Goal: Information Seeking & Learning: Find specific fact

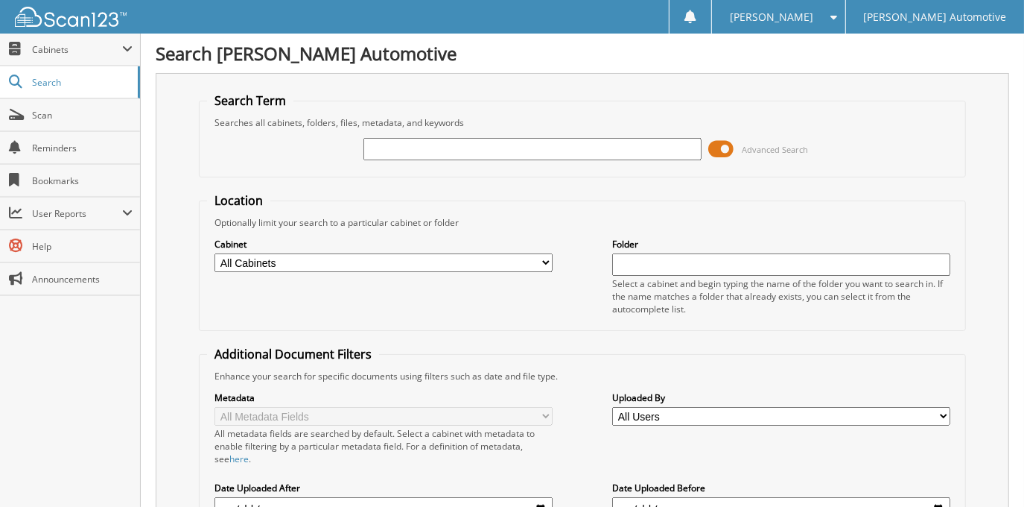
click at [731, 152] on span at bounding box center [721, 149] width 25 height 22
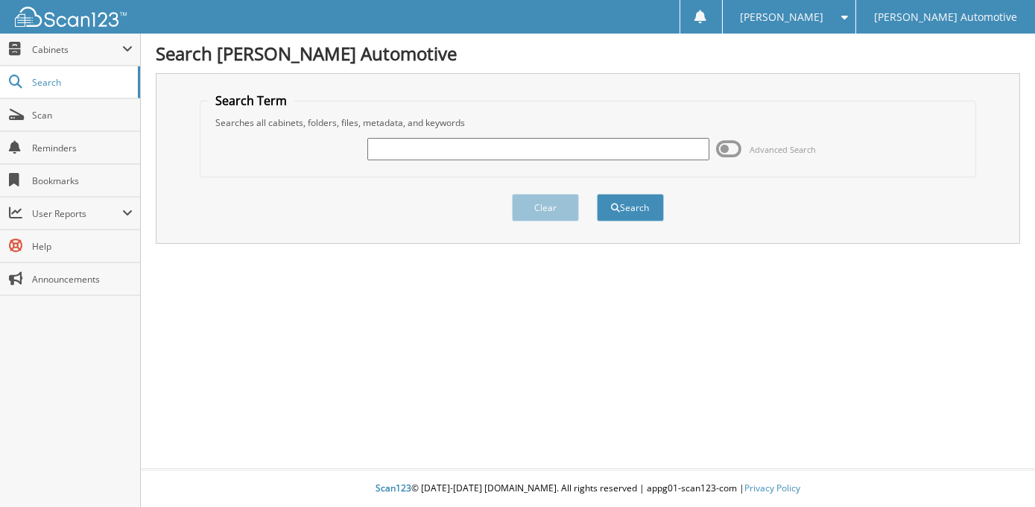
click at [585, 157] on input "text" at bounding box center [538, 149] width 342 height 22
type input "m"
type input "[PERSON_NAME]"
click at [597, 194] on button "Search" at bounding box center [630, 208] width 67 height 28
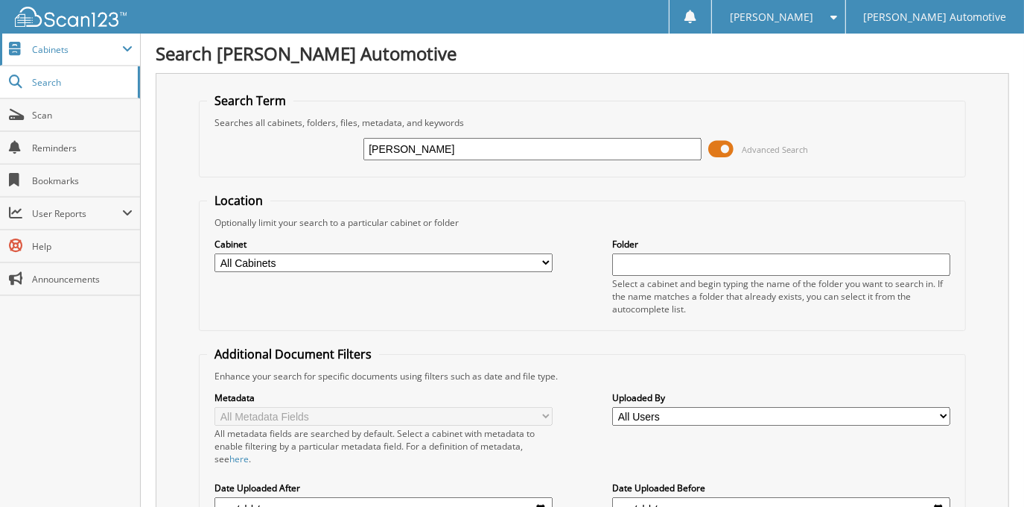
click at [55, 45] on span "Cabinets" at bounding box center [77, 49] width 90 height 13
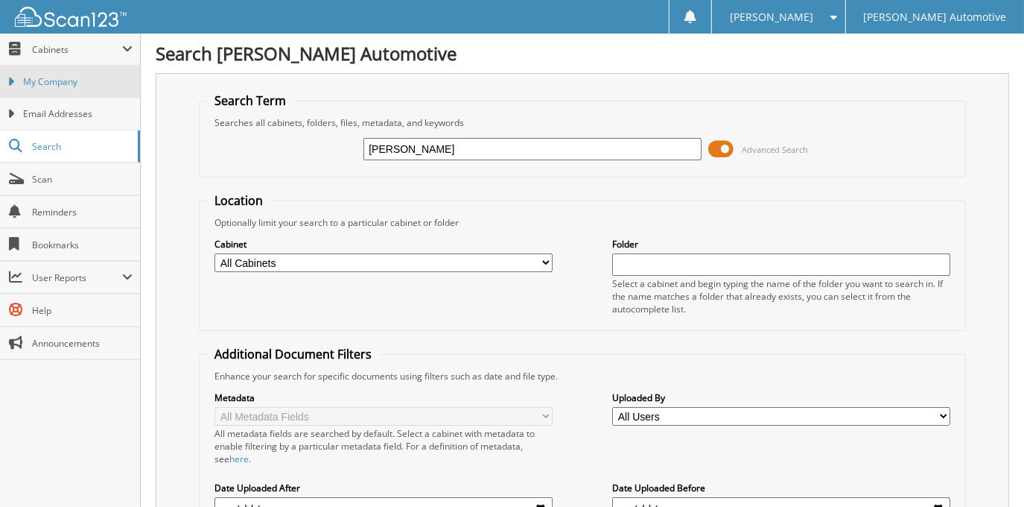
click at [71, 76] on span "My Company" at bounding box center [78, 81] width 110 height 13
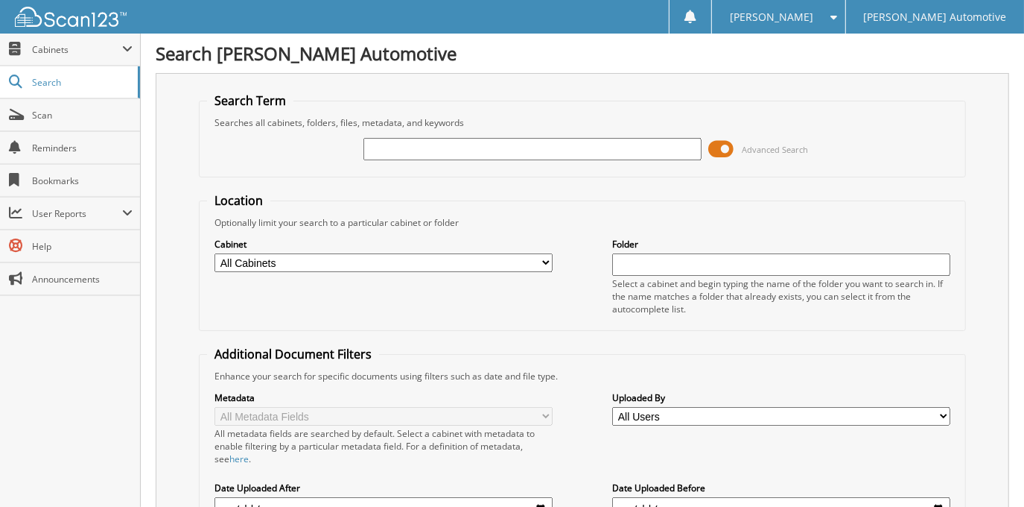
click at [723, 152] on span at bounding box center [721, 149] width 25 height 22
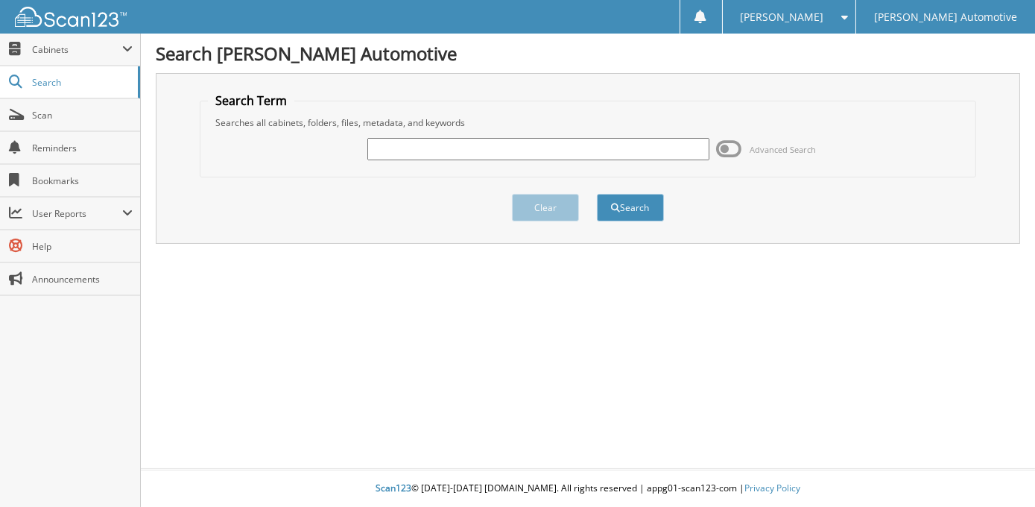
click at [527, 146] on input "text" at bounding box center [538, 149] width 342 height 22
type input "m"
type input "MARK WHITE"
click at [597, 194] on button "Search" at bounding box center [630, 208] width 67 height 28
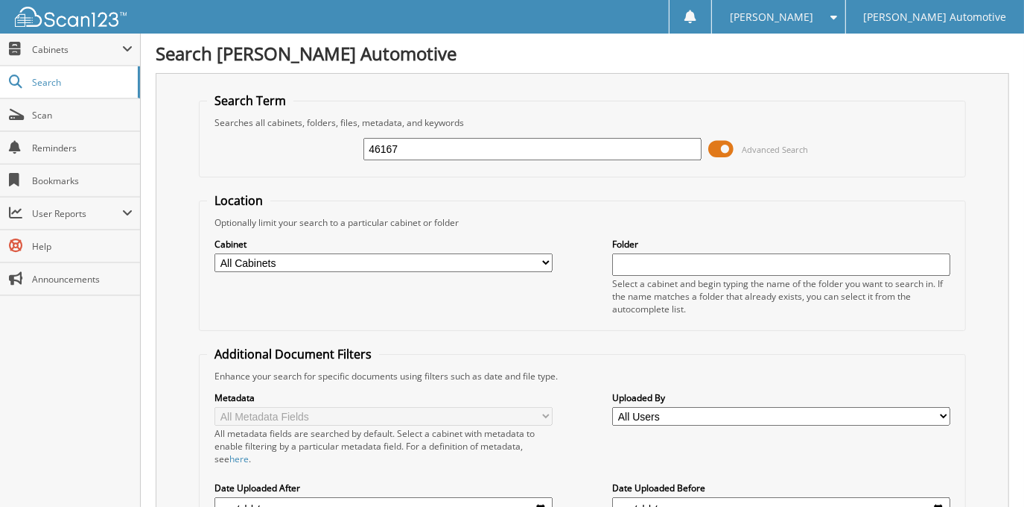
type input "46167"
click at [721, 151] on span at bounding box center [721, 149] width 25 height 22
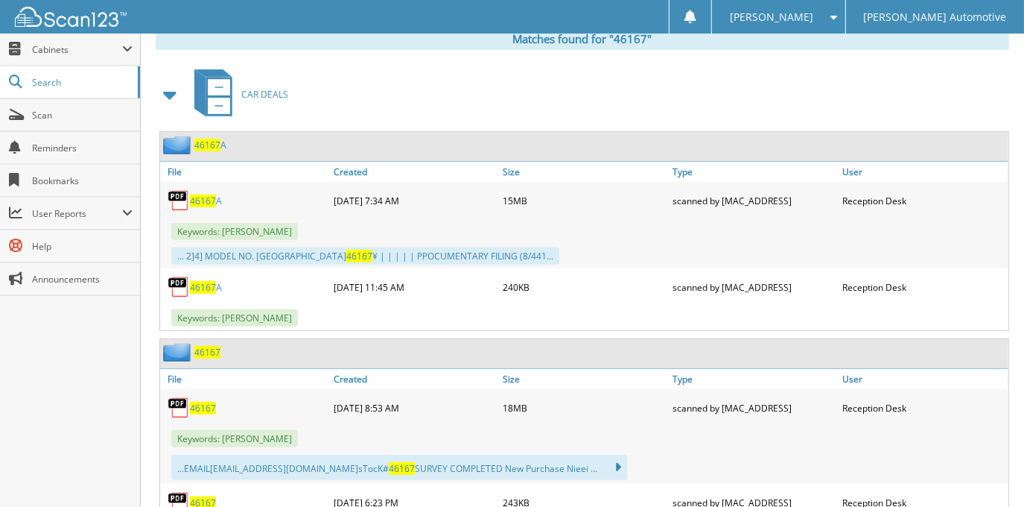
scroll to position [270, 0]
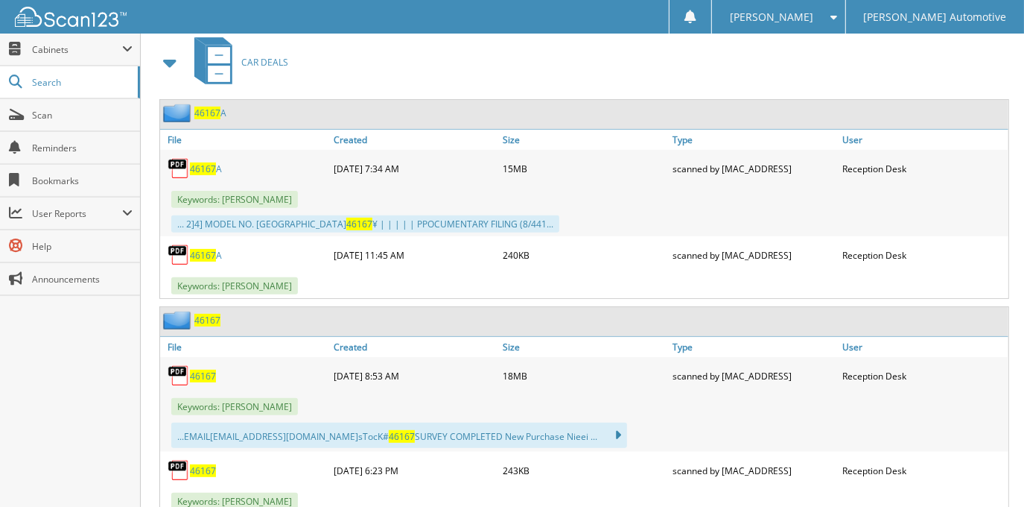
click at [208, 369] on span "46167" at bounding box center [203, 375] width 26 height 13
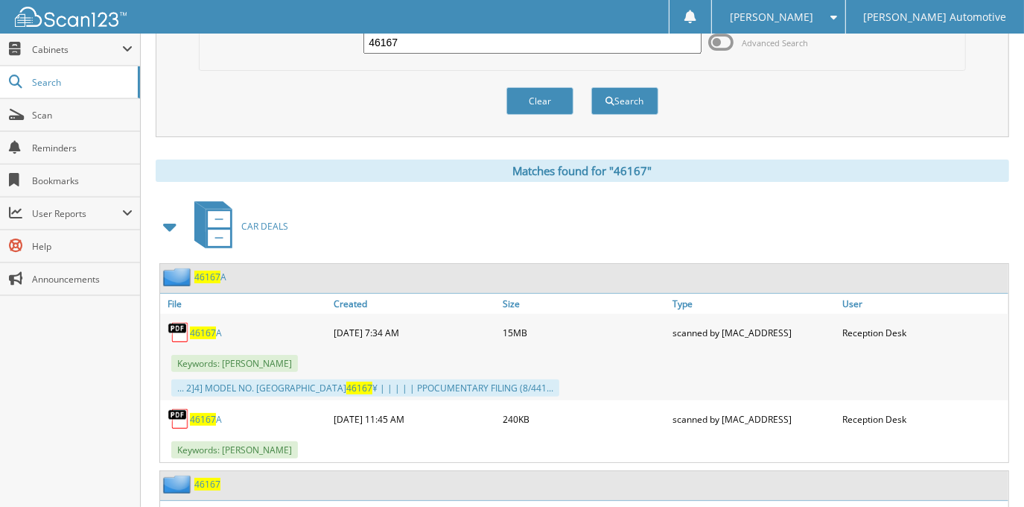
scroll to position [0, 0]
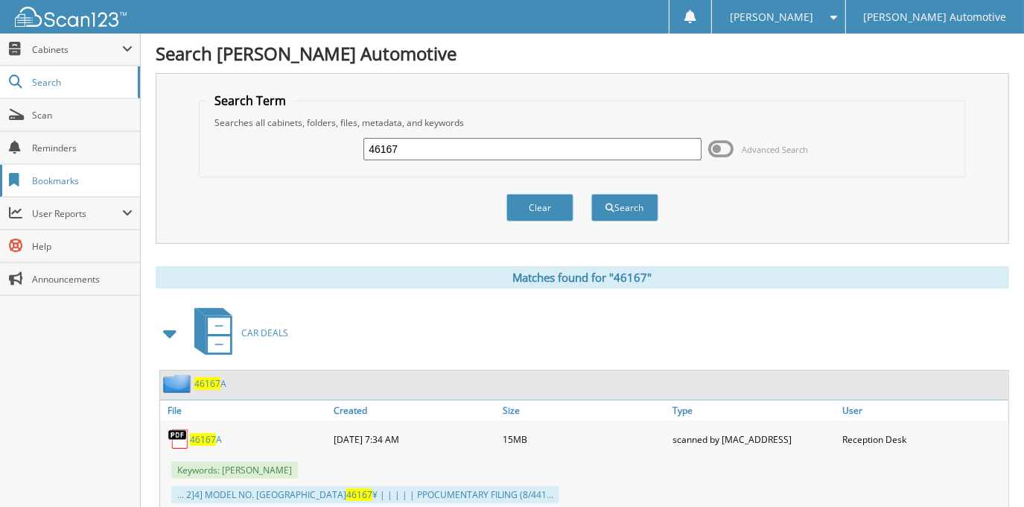
drag, startPoint x: 495, startPoint y: 153, endPoint x: 113, endPoint y: 186, distance: 383.6
click at [445, 151] on input "text" at bounding box center [532, 149] width 337 height 22
type input "902932"
click at [591, 194] on button "Search" at bounding box center [624, 208] width 67 height 28
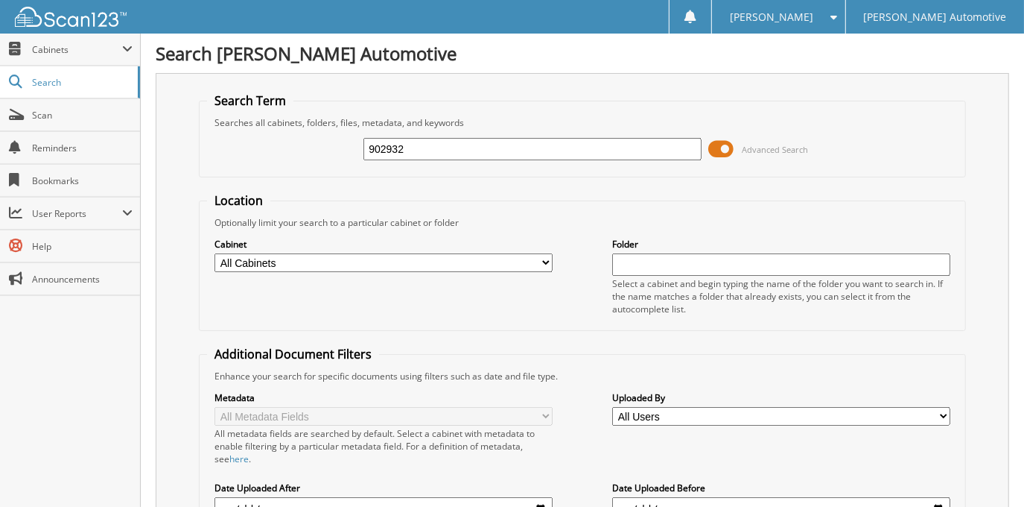
click at [726, 153] on span at bounding box center [721, 149] width 25 height 22
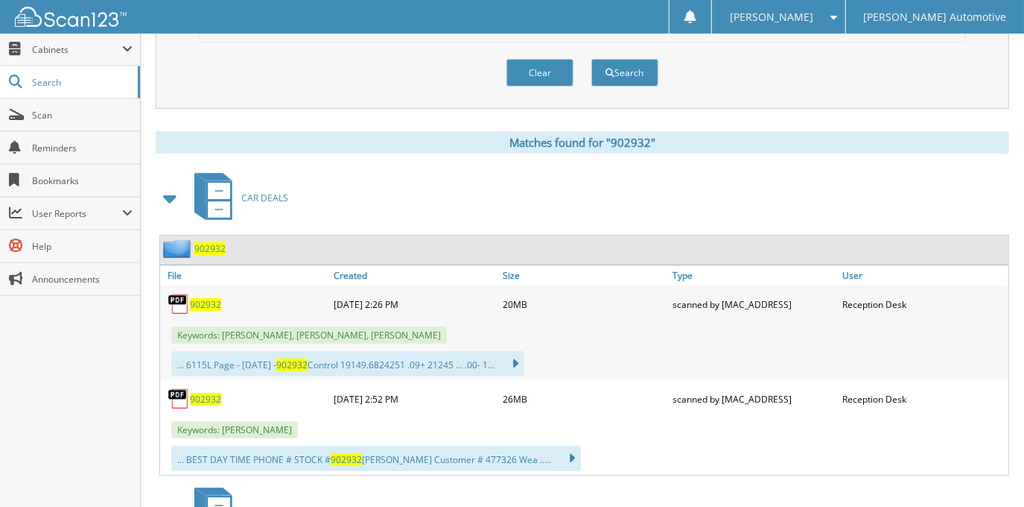
scroll to position [203, 0]
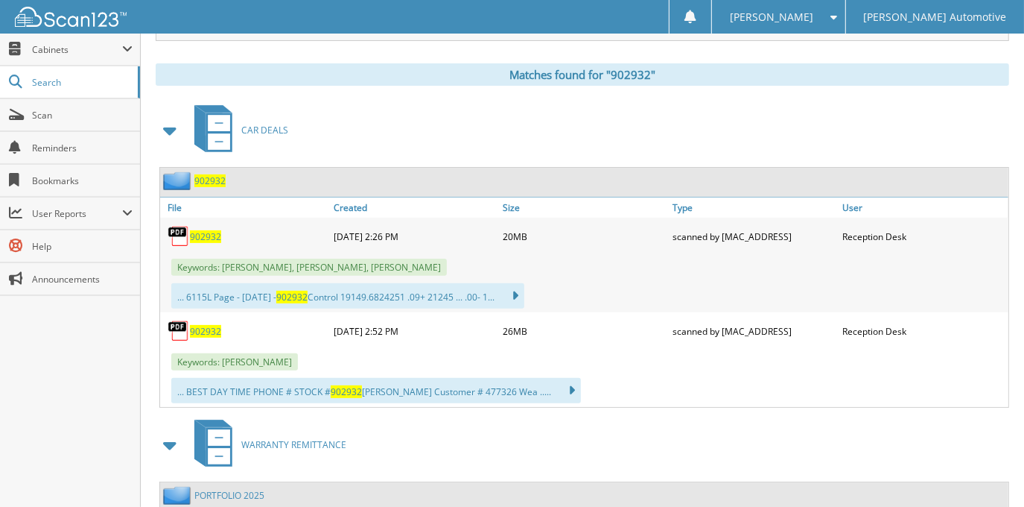
click at [215, 325] on span "902932" at bounding box center [205, 331] width 31 height 13
